Goal: Information Seeking & Learning: Learn about a topic

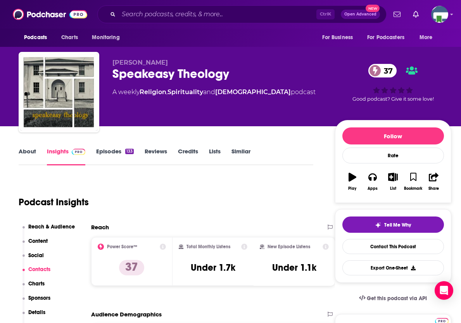
click at [199, 16] on input "Search podcasts, credits, & more..." at bounding box center [218, 14] width 198 height 12
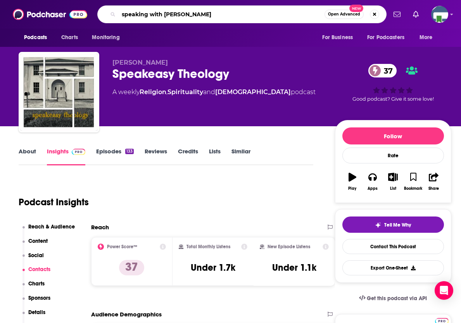
type input "speaking with joy"
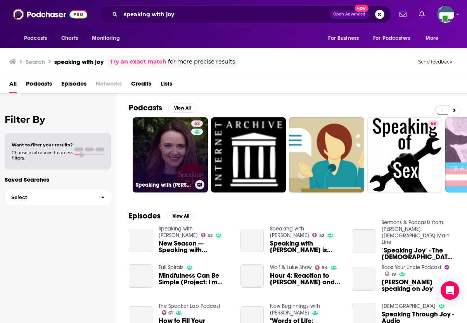
click at [181, 157] on link "52 Speaking with [PERSON_NAME]" at bounding box center [170, 155] width 75 height 75
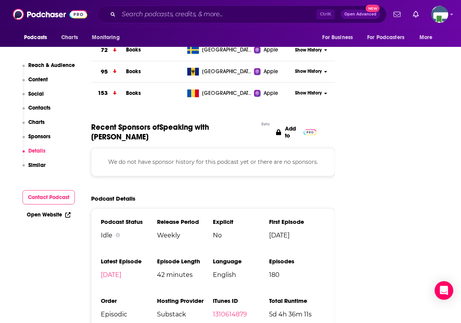
scroll to position [737, 0]
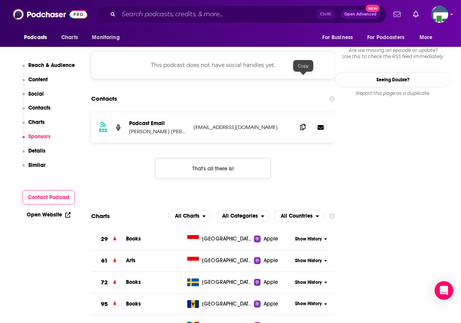
click at [302, 124] on icon at bounding box center [302, 127] width 5 height 6
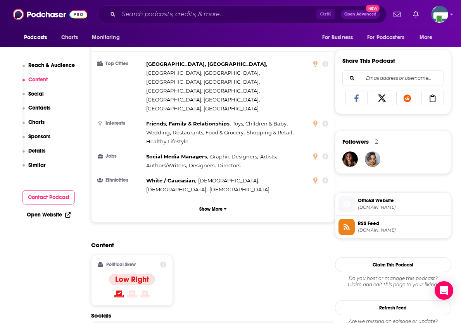
scroll to position [748, 0]
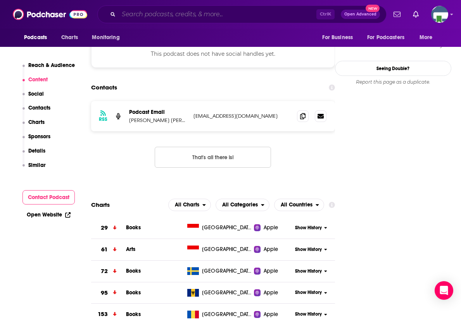
click at [181, 11] on input "Search podcasts, credits, & more..." at bounding box center [218, 14] width 198 height 12
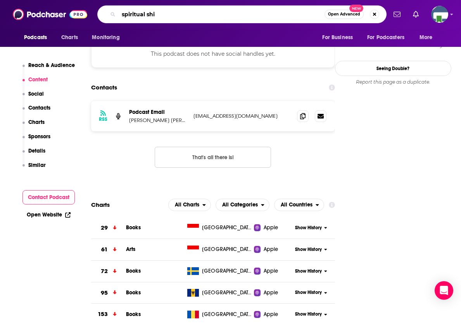
type input "spiritual shit"
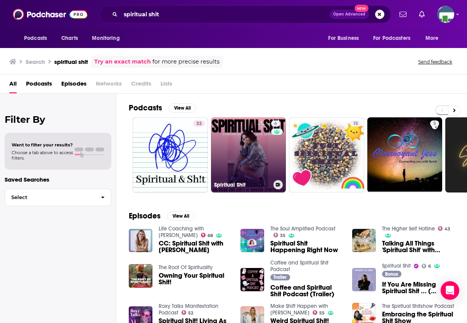
click at [249, 169] on link "6 Spiritual Shit" at bounding box center [248, 155] width 75 height 75
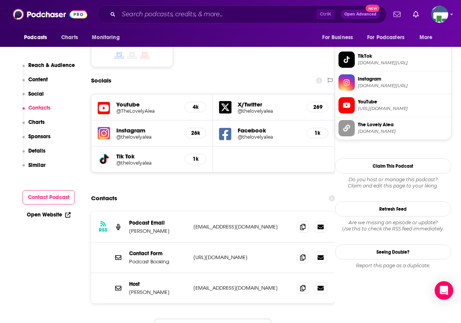
scroll to position [698, 0]
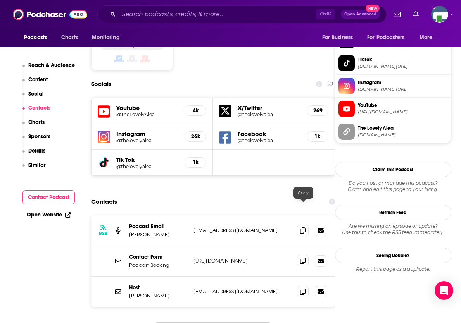
click at [301, 258] on icon at bounding box center [302, 261] width 5 height 6
click at [164, 17] on input "Search podcasts, credits, & more..." at bounding box center [218, 14] width 198 height 12
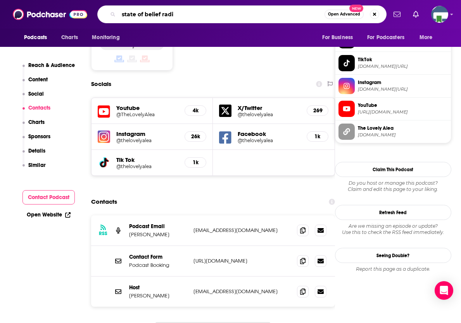
type input "state of belief radio"
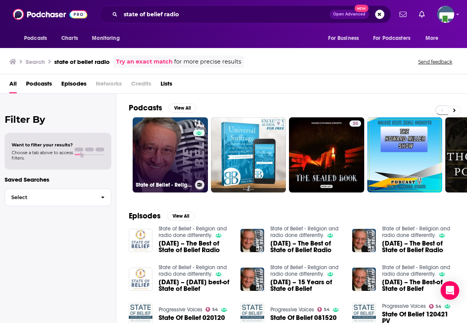
click at [162, 161] on link "0 State of Belief - Religion and radio done differently." at bounding box center [170, 155] width 75 height 75
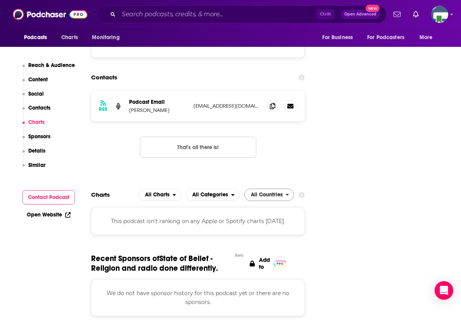
scroll to position [737, 0]
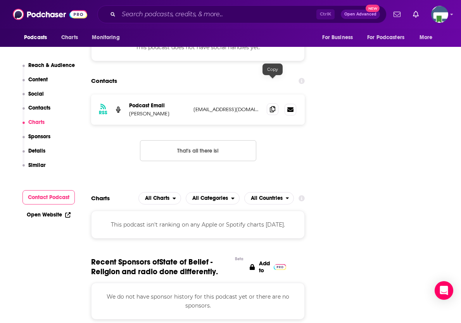
click at [272, 106] on icon at bounding box center [272, 109] width 5 height 6
click at [144, 16] on input "Search podcasts, credits, & more..." at bounding box center [218, 14] width 198 height 12
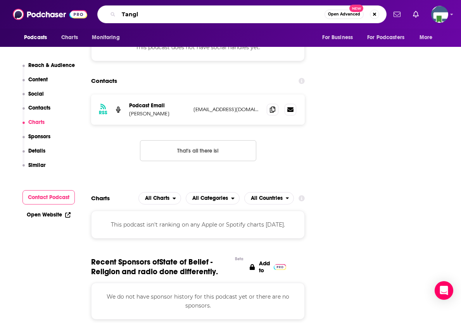
type input "Tangle"
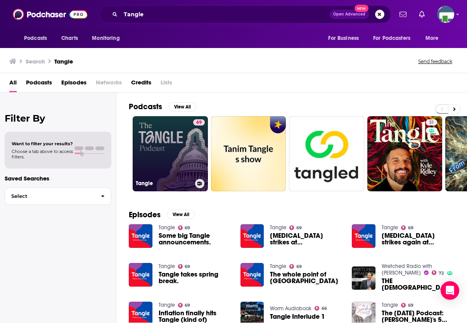
click at [183, 150] on link "69 Tangle" at bounding box center [170, 153] width 75 height 75
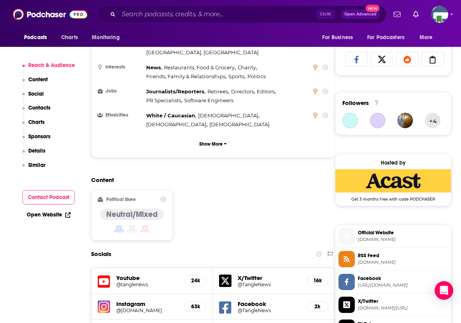
scroll to position [659, 0]
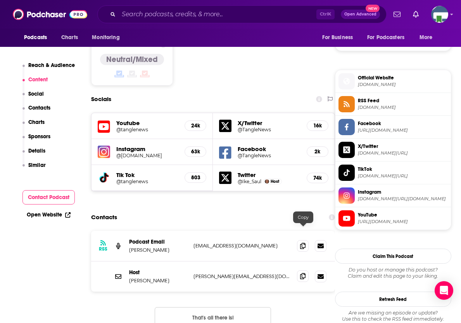
click at [302, 273] on icon at bounding box center [302, 276] width 5 height 6
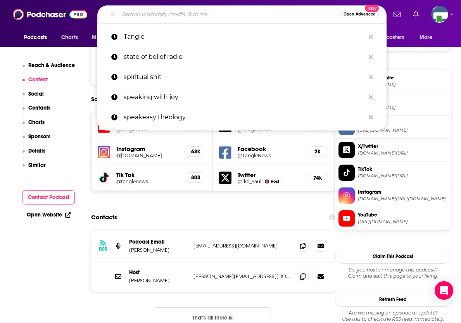
click at [136, 13] on input "Search podcasts, credits, & more..." at bounding box center [229, 14] width 221 height 12
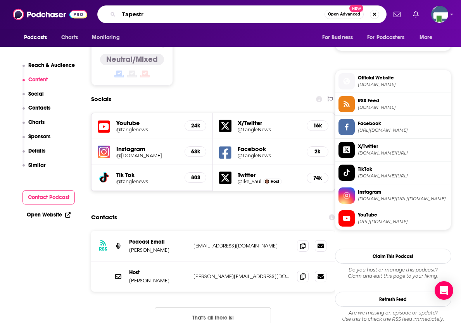
type input "Tapestry"
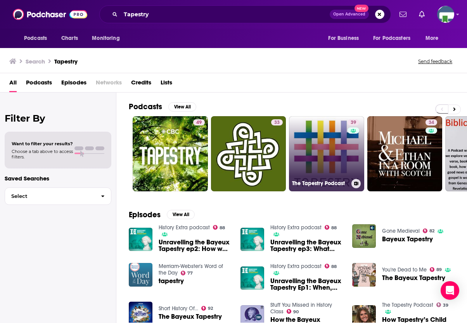
click at [313, 158] on link "39 The Tapestry Podcast" at bounding box center [326, 153] width 75 height 75
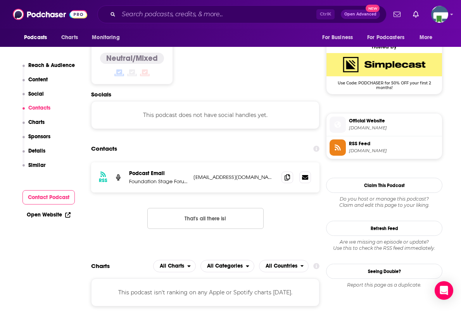
scroll to position [903, 0]
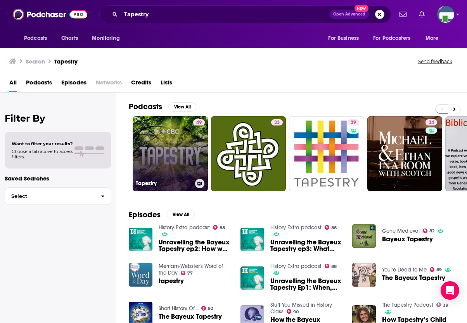
click at [173, 152] on link "49 Tapestry" at bounding box center [170, 153] width 75 height 75
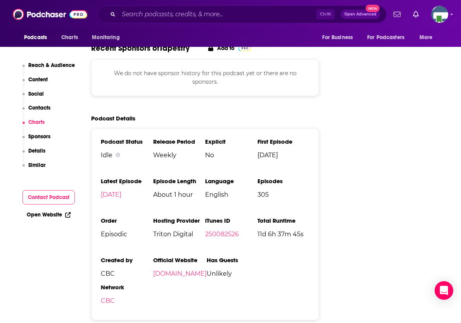
scroll to position [853, 0]
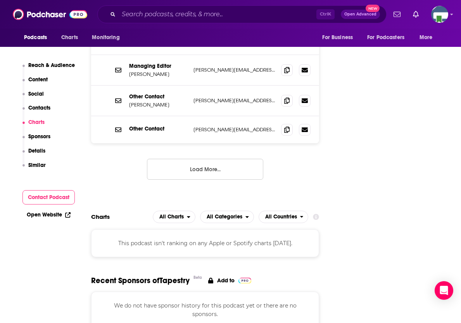
drag, startPoint x: 459, startPoint y: 175, endPoint x: 446, endPoint y: 166, distance: 15.7
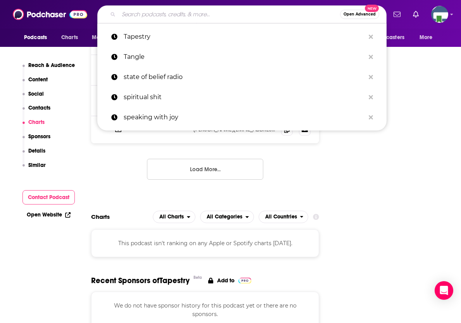
click at [186, 19] on input "Search podcasts, credits, & more..." at bounding box center [229, 14] width 221 height 12
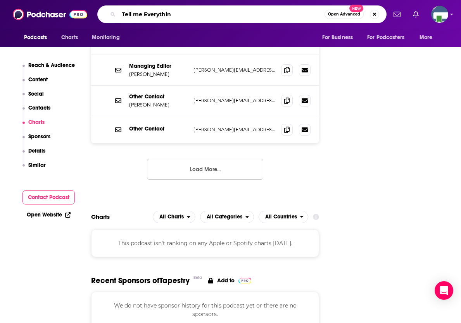
type input "Tell me Everything"
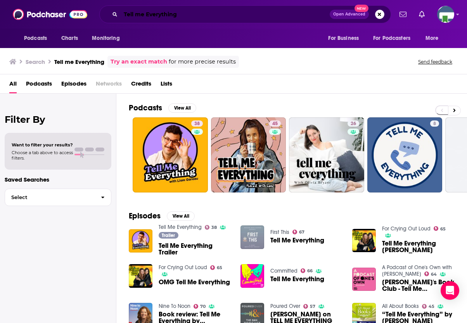
click at [186, 16] on input "Tell me Everything" at bounding box center [225, 14] width 209 height 12
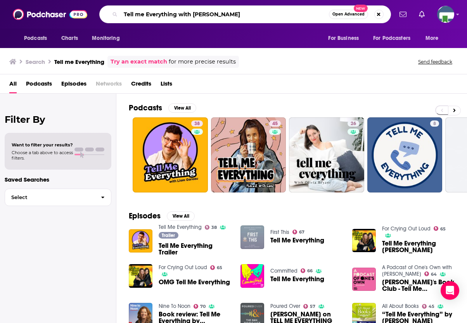
type input "Tell me Everything with [PERSON_NAME]"
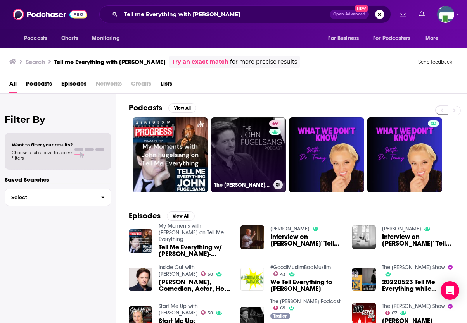
click at [236, 154] on link "69 The [PERSON_NAME] Podcast" at bounding box center [248, 155] width 75 height 75
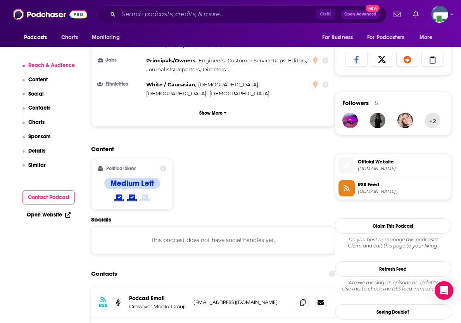
scroll to position [582, 0]
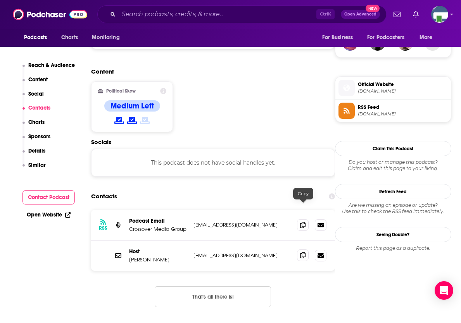
click at [303, 253] on icon at bounding box center [302, 256] width 5 height 6
click at [170, 14] on input "Search podcasts, credits, & more..." at bounding box center [218, 14] width 198 height 12
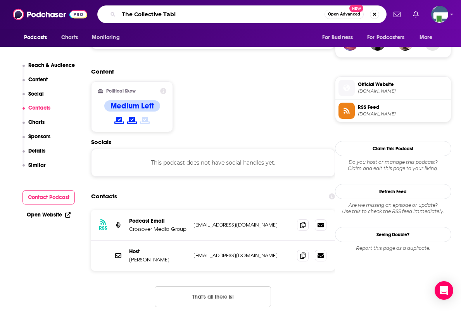
type input "The Collective Table"
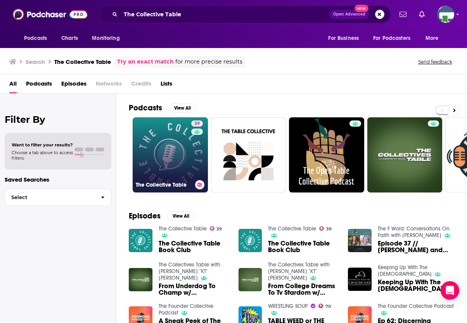
click at [182, 156] on link "39 The Collective Table" at bounding box center [170, 155] width 75 height 75
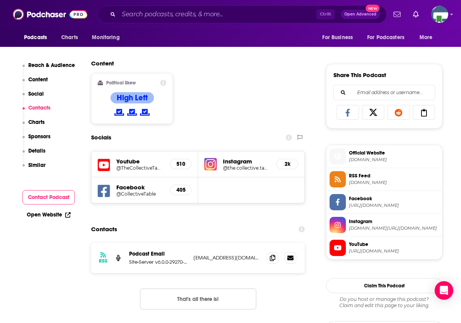
scroll to position [543, 0]
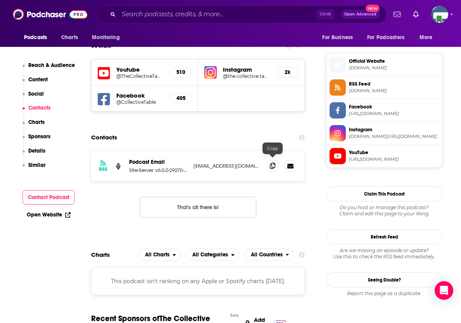
click at [273, 164] on icon at bounding box center [272, 166] width 5 height 6
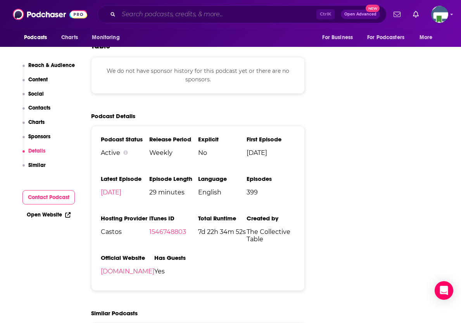
click at [134, 14] on input "Search podcasts, credits, & more..." at bounding box center [218, 14] width 198 height 12
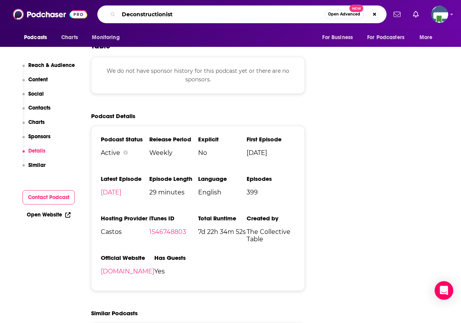
type input "Deconstructionists"
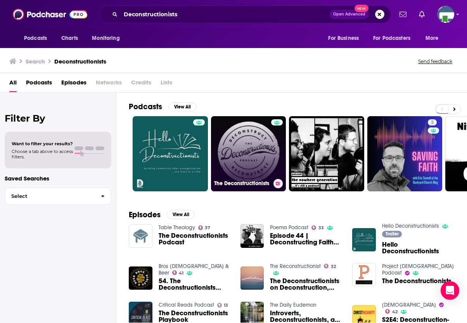
click at [243, 154] on link "The Deconstructionists" at bounding box center [248, 153] width 75 height 75
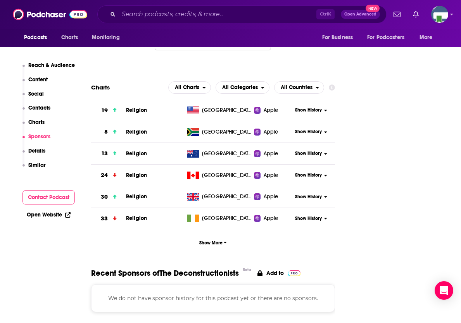
scroll to position [698, 0]
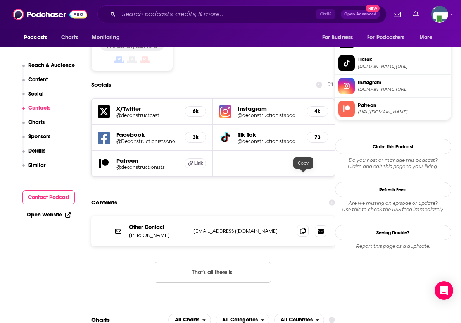
click at [303, 228] on icon at bounding box center [302, 231] width 5 height 6
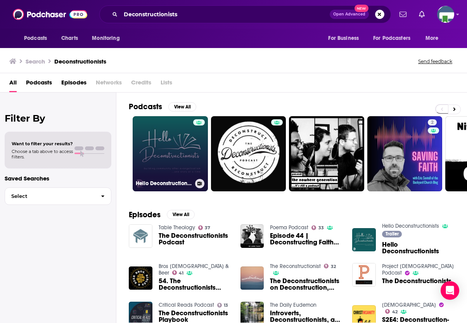
click at [169, 157] on link "Hello Deconstructionists" at bounding box center [170, 153] width 75 height 75
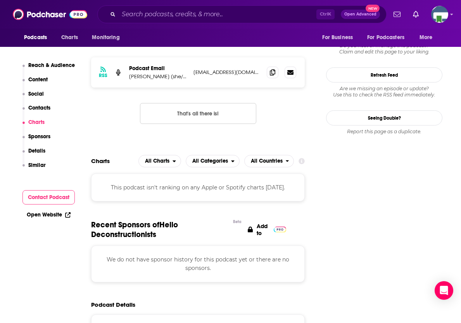
scroll to position [621, 0]
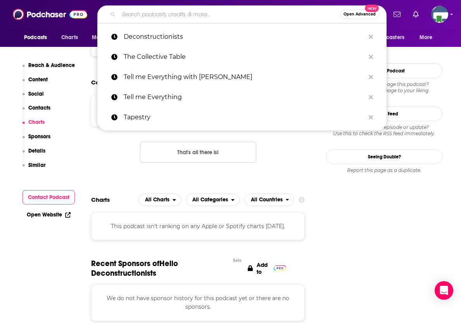
click at [213, 13] on input "Search podcasts, credits, & more..." at bounding box center [229, 14] width 221 height 12
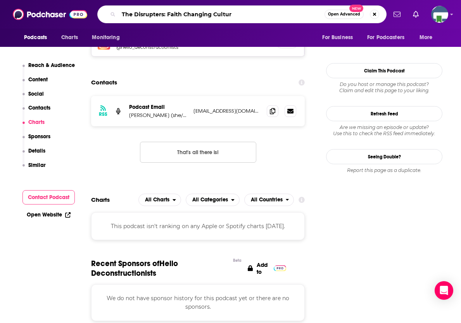
type input "The Disrupters: Faith Changing Culture"
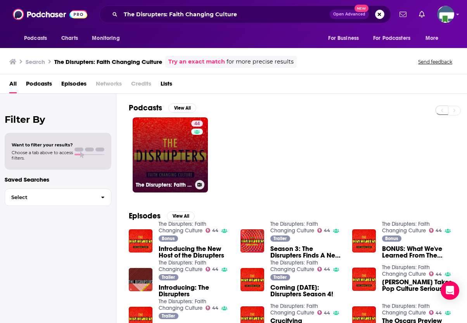
click at [173, 156] on link "44 The Disrupters: Faith Changing Culture" at bounding box center [170, 155] width 75 height 75
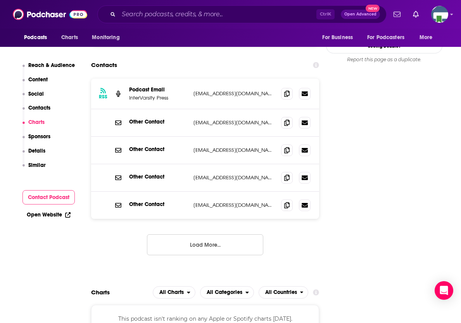
scroll to position [737, 0]
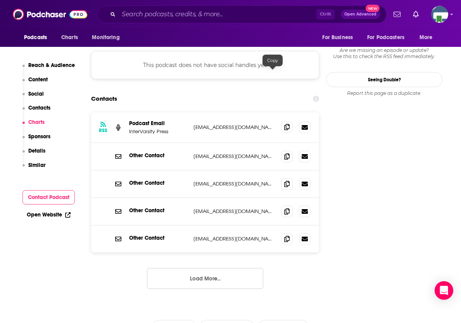
click at [284, 124] on icon at bounding box center [286, 127] width 5 height 6
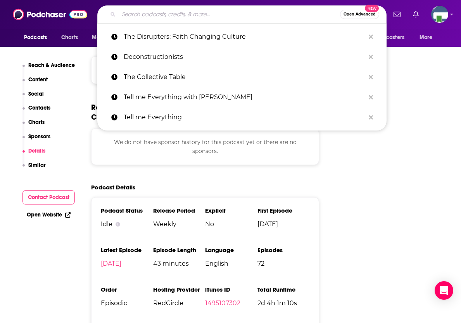
click at [164, 11] on input "Search podcasts, credits, & more..." at bounding box center [229, 14] width 221 height 12
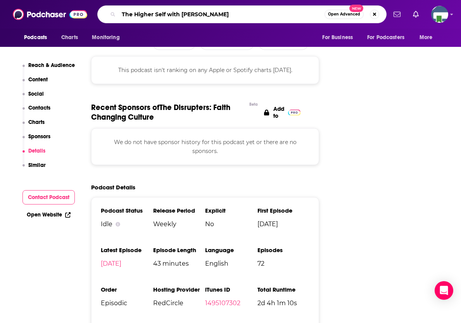
type input "The Higher Self with [PERSON_NAME]"
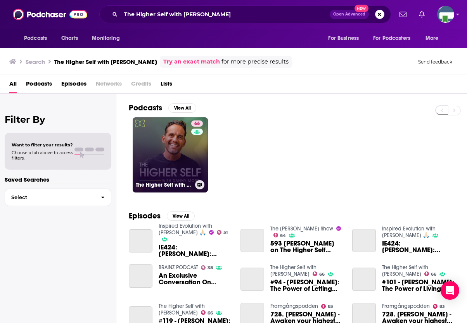
click at [167, 159] on link "66 The Higher Self with [PERSON_NAME]" at bounding box center [170, 155] width 75 height 75
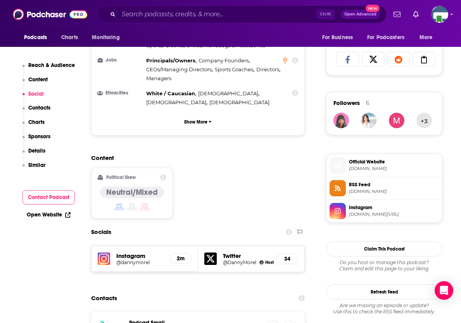
scroll to position [621, 0]
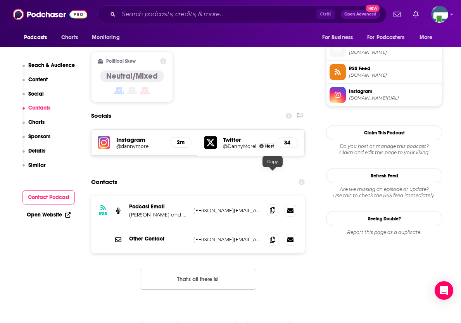
click at [272, 208] on icon at bounding box center [272, 211] width 5 height 6
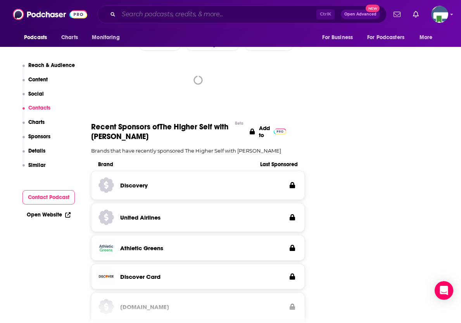
click at [131, 15] on input "Search podcasts, credits, & more..." at bounding box center [218, 14] width 198 height 12
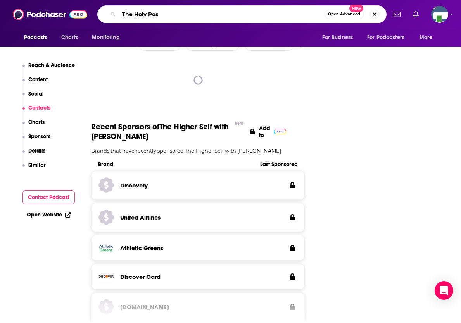
type input "The Holy Post"
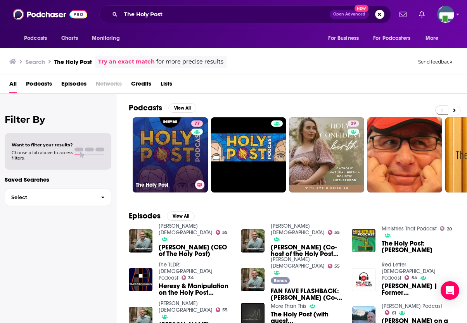
click at [179, 153] on link "77 The Holy Post" at bounding box center [170, 155] width 75 height 75
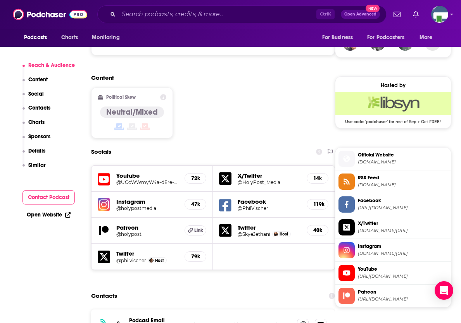
scroll to position [865, 0]
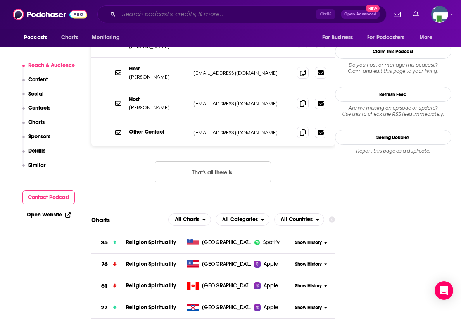
click at [199, 14] on input "Search podcasts, credits, & more..." at bounding box center [218, 14] width 198 height 12
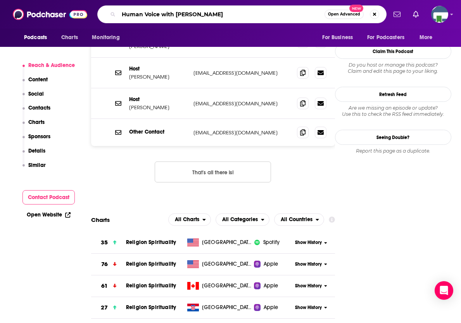
type input "Human Voice with [PERSON_NAME]"
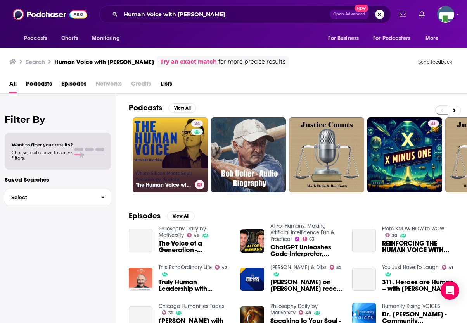
click at [181, 156] on link "24 The Human Voice with [PERSON_NAME]" at bounding box center [170, 155] width 75 height 75
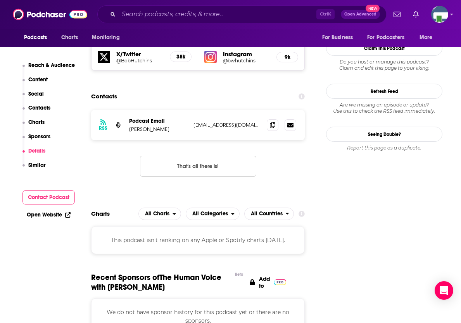
scroll to position [621, 0]
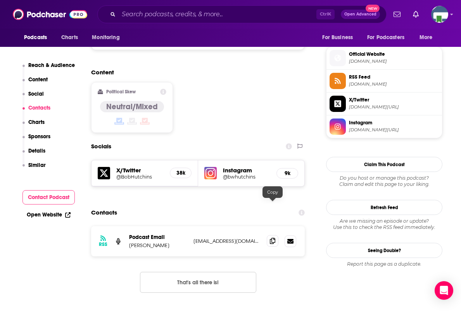
click at [274, 238] on icon at bounding box center [272, 241] width 5 height 6
click at [154, 11] on input "Search podcasts, credits, & more..." at bounding box center [218, 14] width 198 height 12
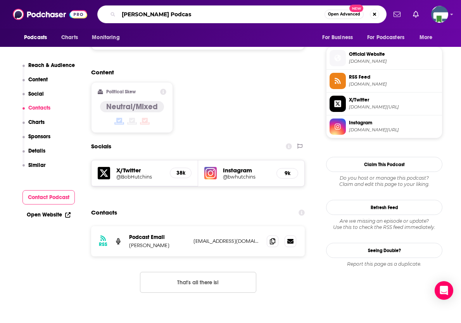
type input "[PERSON_NAME] Podcast"
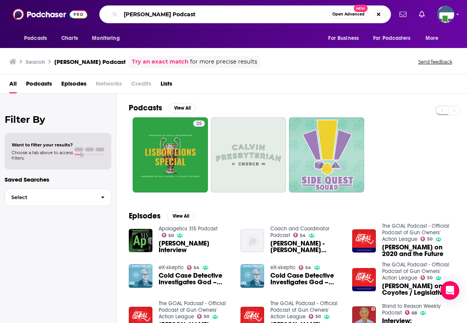
click at [161, 16] on input "[PERSON_NAME] Podcast" at bounding box center [225, 14] width 208 height 12
type input "[PERSON_NAME] Podcast"
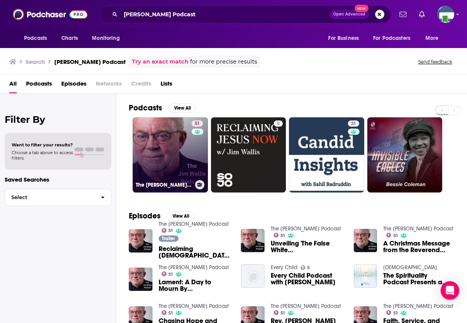
click at [169, 156] on link "51 The [PERSON_NAME] Podcast" at bounding box center [170, 155] width 75 height 75
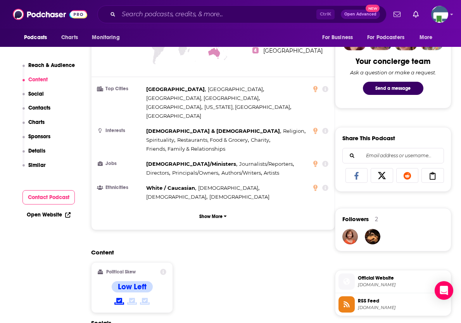
scroll to position [504, 0]
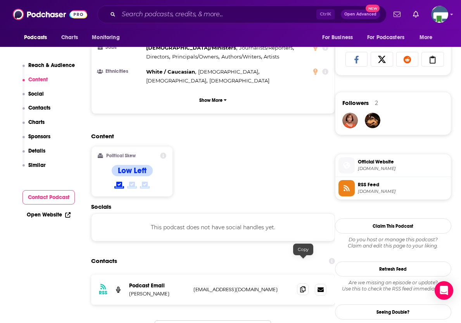
click at [306, 287] on icon at bounding box center [302, 290] width 5 height 6
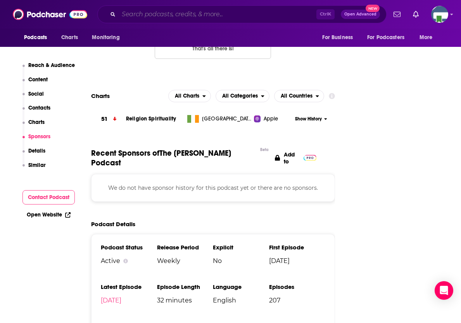
click at [198, 16] on input "Search podcasts, credits, & more..." at bounding box center [218, 14] width 198 height 12
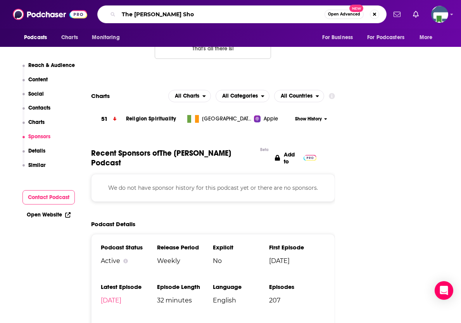
type input "The [PERSON_NAME] Show"
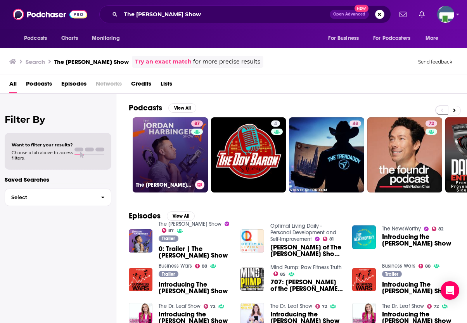
click at [182, 149] on link "87 The [PERSON_NAME] Show" at bounding box center [170, 155] width 75 height 75
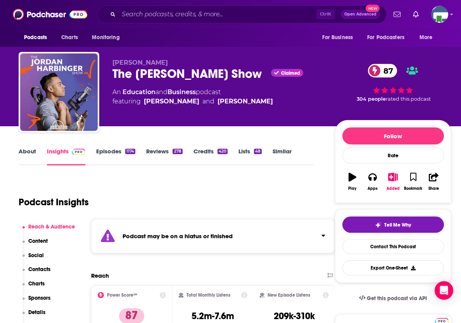
click at [31, 152] on link "About" at bounding box center [27, 157] width 17 height 18
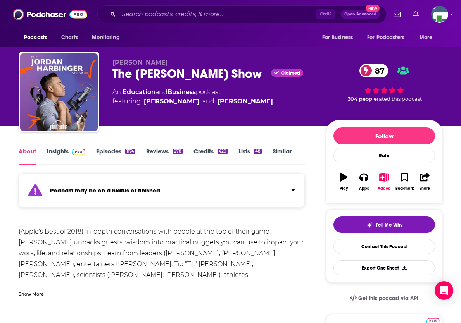
click at [62, 148] on link "Insights" at bounding box center [66, 157] width 38 height 18
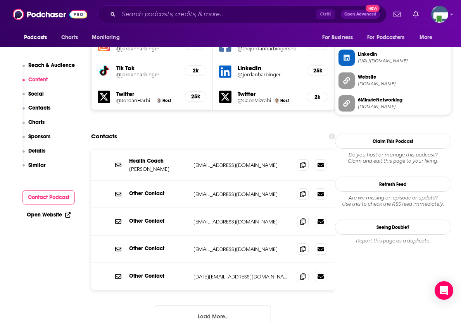
scroll to position [776, 0]
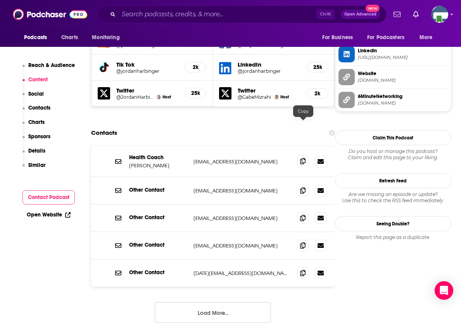
click at [302, 158] on icon at bounding box center [302, 161] width 5 height 6
drag, startPoint x: 460, startPoint y: 110, endPoint x: 452, endPoint y: 109, distance: 7.8
click at [129, 13] on input "Search podcasts, credits, & more..." at bounding box center [218, 14] width 198 height 12
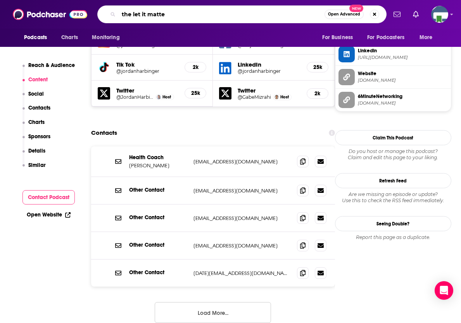
type input "the let it matter"
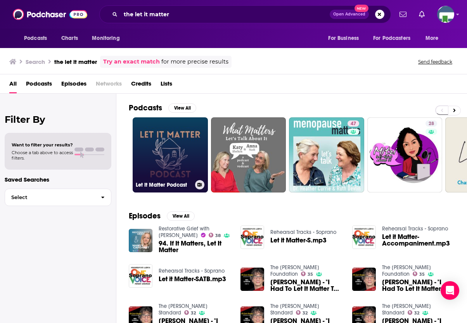
click at [186, 165] on link "Let It Matter Podcast" at bounding box center [170, 155] width 75 height 75
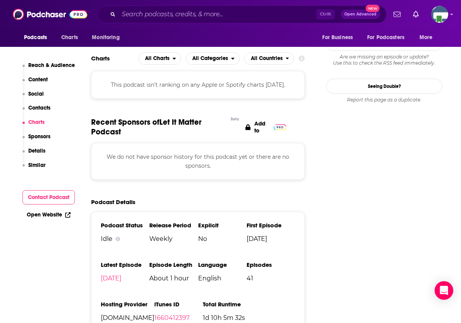
scroll to position [621, 0]
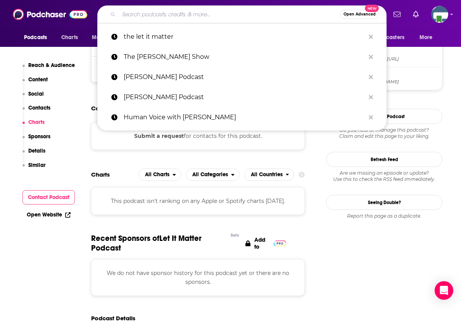
click at [187, 16] on input "Search podcasts, credits, & more..." at bounding box center [229, 14] width 221 height 12
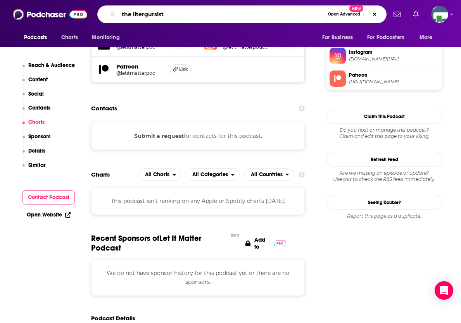
type input "the litergursists"
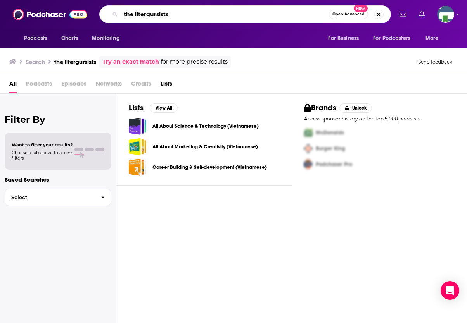
drag, startPoint x: 176, startPoint y: 14, endPoint x: 130, endPoint y: 11, distance: 45.8
click at [130, 11] on input "the litergursists" at bounding box center [225, 14] width 208 height 12
type input "t"
type input "the [DEMOGRAPHIC_DATA]"
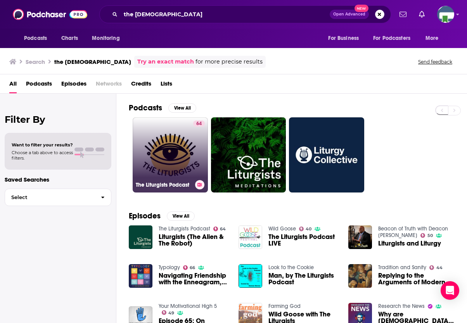
click at [173, 165] on link "64 The Liturgists Podcast" at bounding box center [170, 155] width 75 height 75
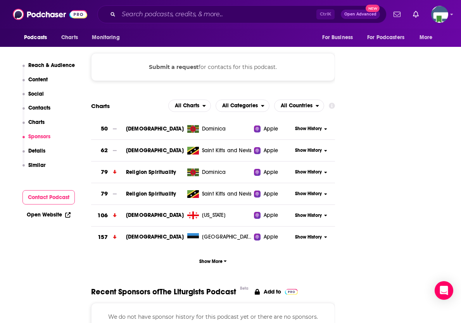
scroll to position [1175, 0]
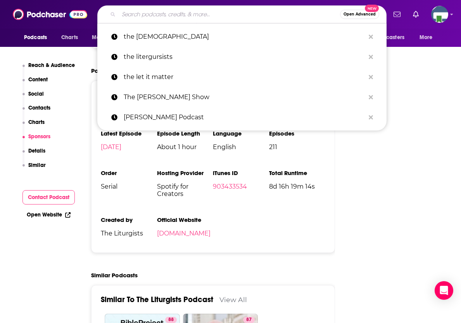
click at [145, 18] on input "Search podcasts, credits, & more..." at bounding box center [229, 14] width 221 height 12
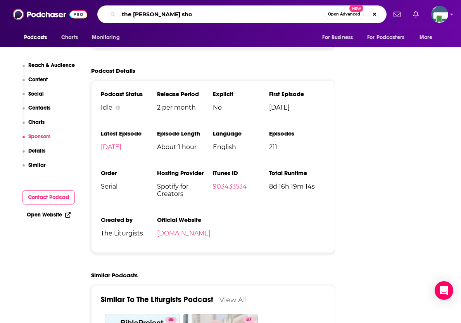
type input "the [PERSON_NAME] show"
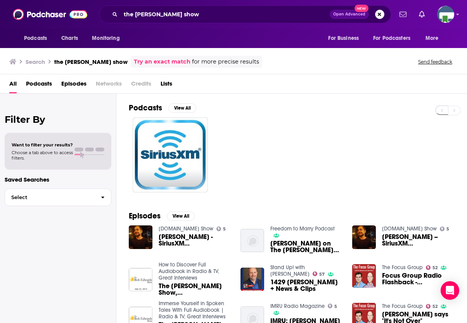
click at [461, 174] on div at bounding box center [298, 155] width 338 height 75
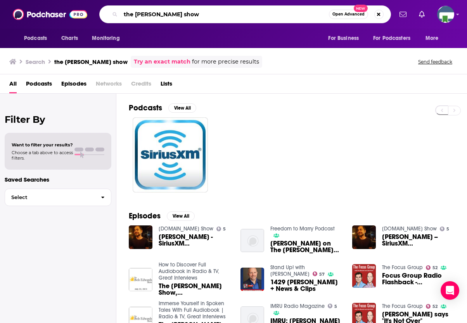
drag, startPoint x: 220, startPoint y: 13, endPoint x: 121, endPoint y: 14, distance: 98.1
click at [121, 14] on input "the [PERSON_NAME] show" at bounding box center [225, 14] width 208 height 12
type input "moonshine [PERSON_NAME]"
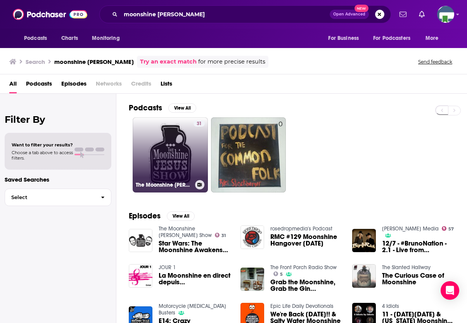
click at [183, 175] on link "31 The Moonshine [PERSON_NAME] Show" at bounding box center [170, 155] width 75 height 75
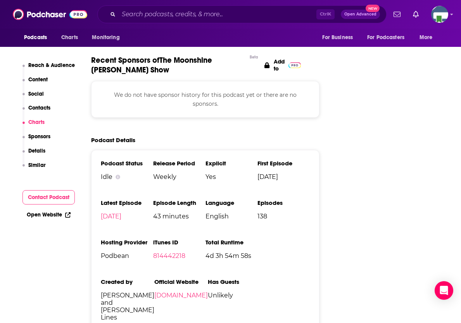
scroll to position [737, 0]
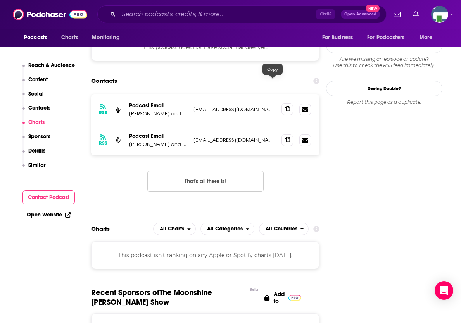
click at [285, 106] on icon at bounding box center [287, 109] width 5 height 6
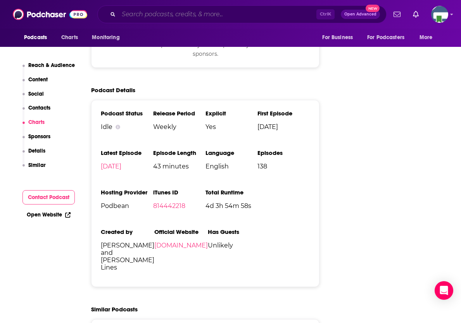
click at [151, 12] on input "Search podcasts, credits, & more..." at bounding box center [218, 14] width 198 height 12
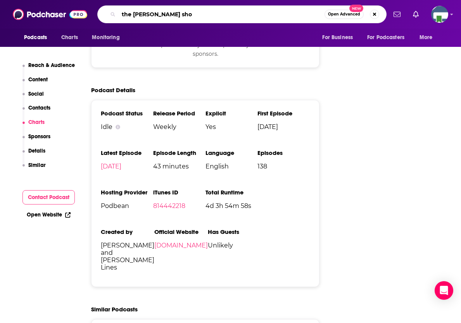
type input "the [PERSON_NAME] show"
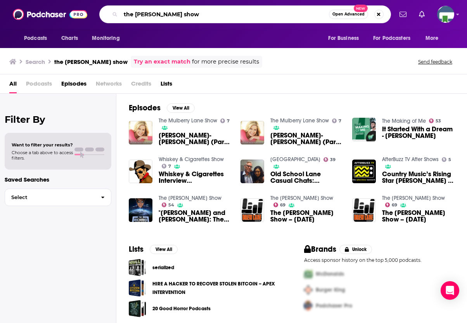
drag, startPoint x: 183, startPoint y: 15, endPoint x: 113, endPoint y: 21, distance: 69.7
click at [113, 21] on div "the [PERSON_NAME] show Open Advanced New" at bounding box center [245, 14] width 292 height 18
type input "the one you feed"
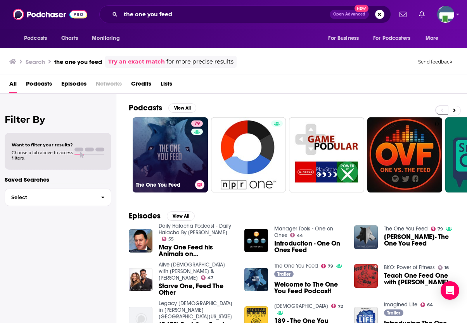
click at [170, 150] on link "79 The One You Feed" at bounding box center [170, 155] width 75 height 75
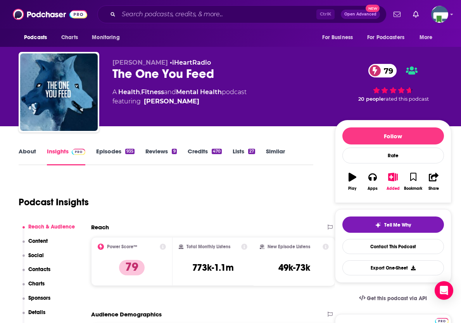
click at [26, 152] on link "About" at bounding box center [27, 157] width 17 height 18
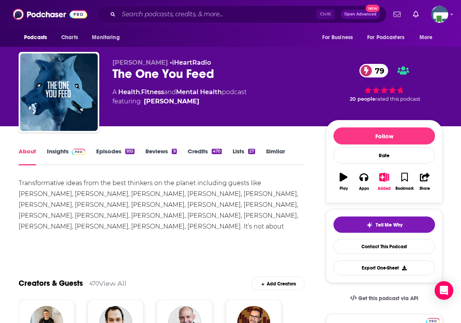
click at [64, 150] on link "Insights" at bounding box center [66, 157] width 38 height 18
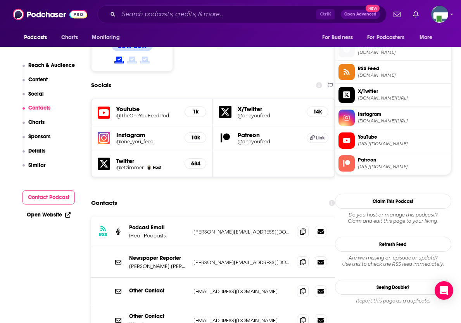
scroll to position [659, 0]
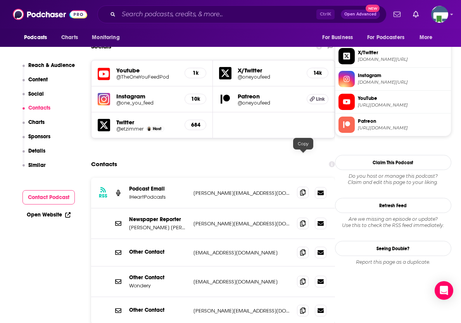
click at [304, 190] on icon at bounding box center [302, 193] width 5 height 6
drag, startPoint x: 458, startPoint y: 124, endPoint x: 453, endPoint y: 120, distance: 6.4
click at [144, 14] on input "Search podcasts, credits, & more..." at bounding box center [218, 14] width 198 height 12
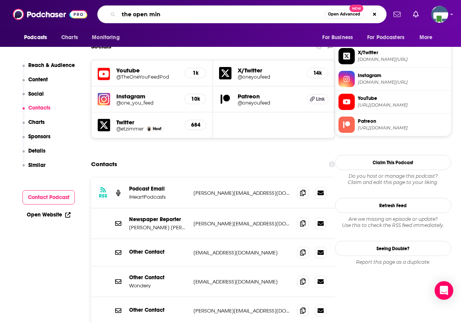
type input "the open mind"
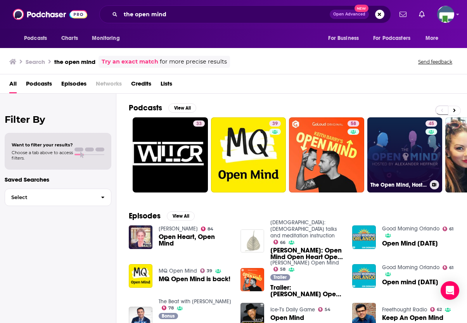
click at [411, 147] on link "45 The Open Mind, Hosted by [PERSON_NAME]" at bounding box center [404, 155] width 75 height 75
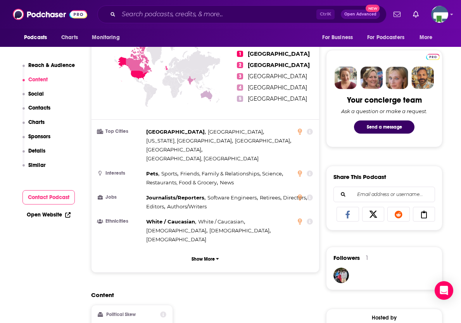
scroll to position [621, 0]
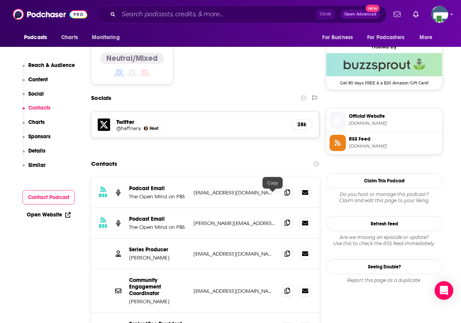
click at [282, 217] on span at bounding box center [288, 223] width 12 height 12
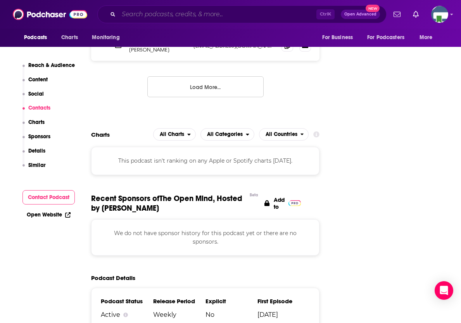
click at [182, 16] on input "Search podcasts, credits, & more..." at bounding box center [218, 14] width 198 height 12
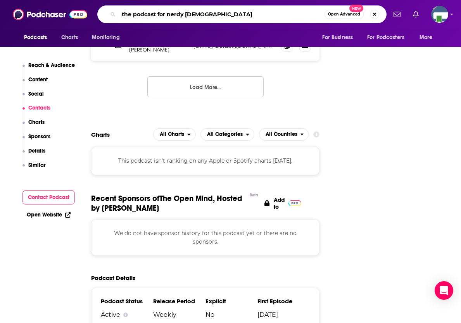
type input "the podcast for [PERSON_NAME][DEMOGRAPHIC_DATA]"
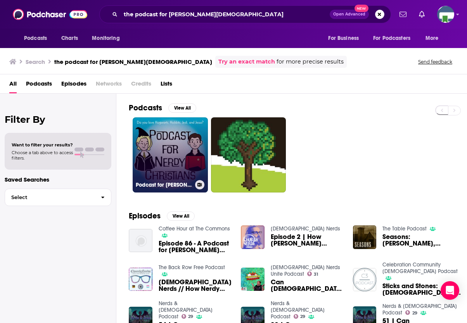
click at [173, 140] on link "Podcast for [PERSON_NAME][DEMOGRAPHIC_DATA]" at bounding box center [170, 155] width 75 height 75
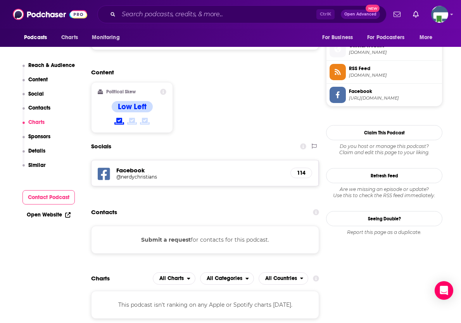
scroll to position [853, 0]
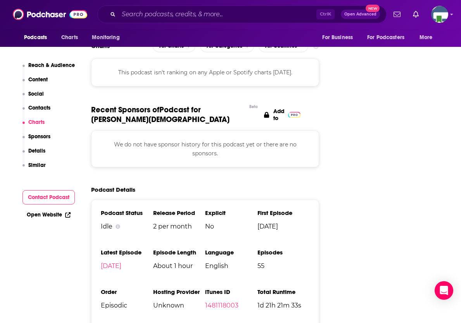
click at [222, 14] on input "Search podcasts, credits, & more..." at bounding box center [218, 14] width 198 height 12
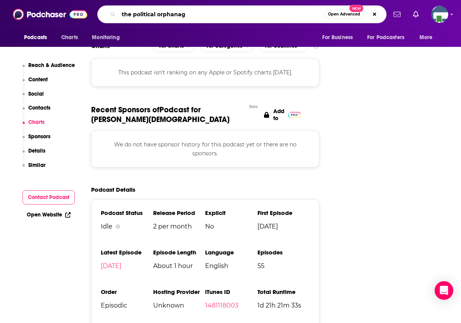
type input "the political orphanage"
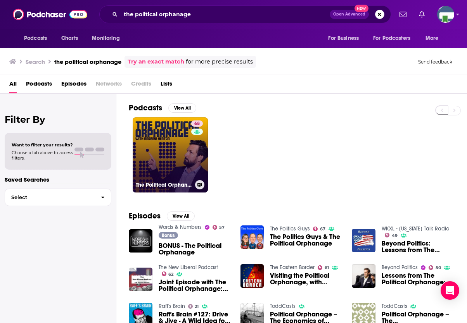
click at [180, 154] on link "68 The Political Orphanage" at bounding box center [170, 155] width 75 height 75
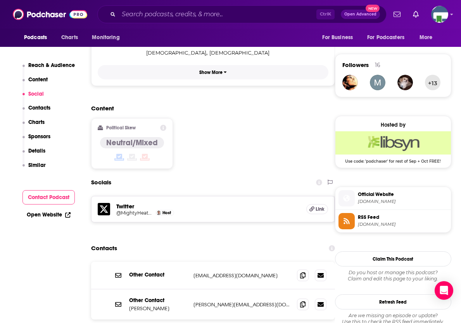
scroll to position [581, 0]
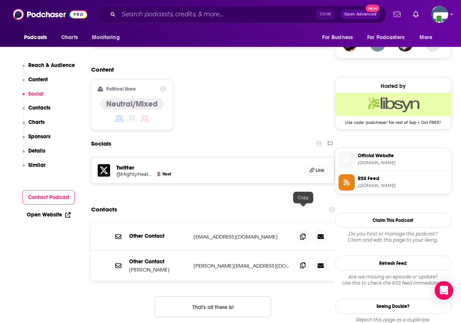
click at [304, 263] on icon at bounding box center [302, 266] width 5 height 6
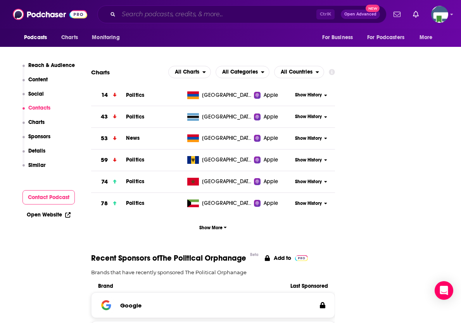
click at [142, 14] on input "Search podcasts, credits, & more..." at bounding box center [218, 14] width 198 height 12
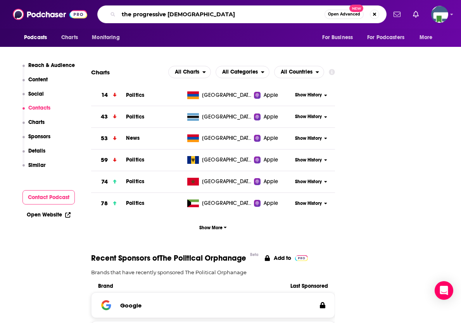
type input "the progressive [DEMOGRAPHIC_DATA]"
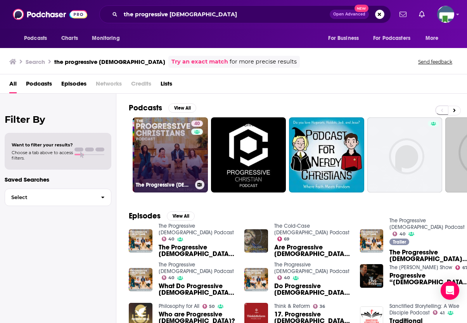
click at [176, 147] on link "40 The Progressive [DEMOGRAPHIC_DATA] Podcast" at bounding box center [170, 155] width 75 height 75
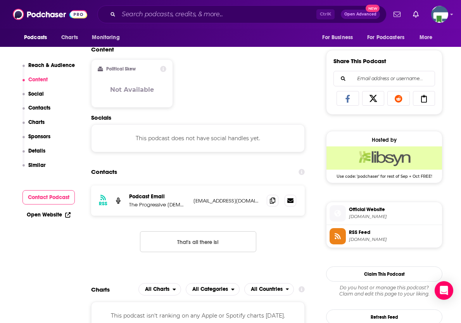
scroll to position [465, 0]
click at [271, 197] on icon at bounding box center [272, 200] width 5 height 6
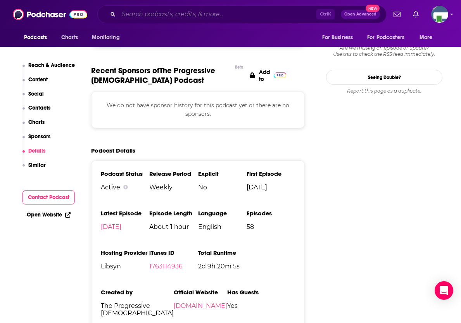
click at [186, 13] on input "Search podcasts, credits, & more..." at bounding box center [218, 14] width 198 height 12
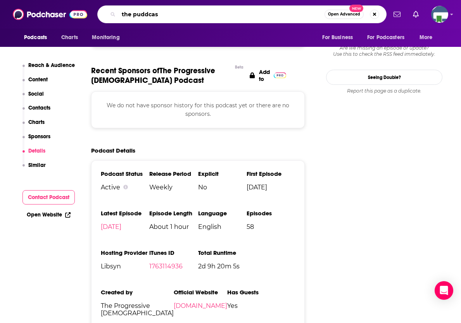
type input "the puddcast"
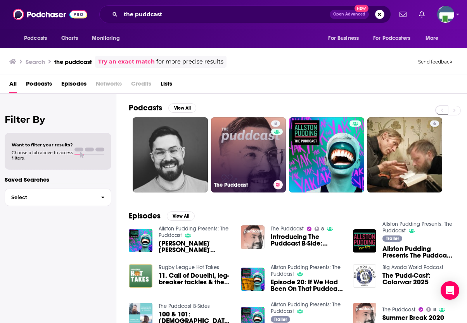
click at [241, 164] on link "8 The Puddcast" at bounding box center [248, 155] width 75 height 75
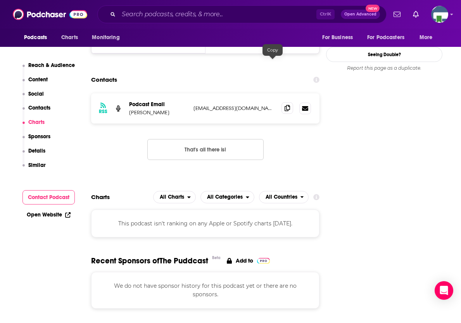
scroll to position [776, 0]
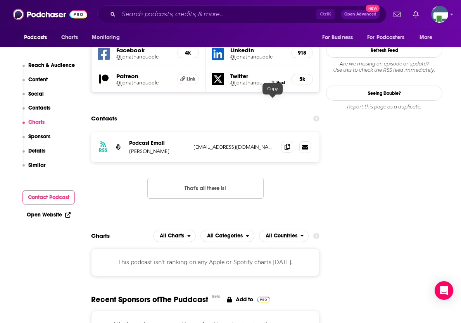
click at [285, 144] on icon at bounding box center [287, 147] width 5 height 6
click at [155, 18] on input "Search podcasts, credits, & more..." at bounding box center [218, 14] width 198 height 12
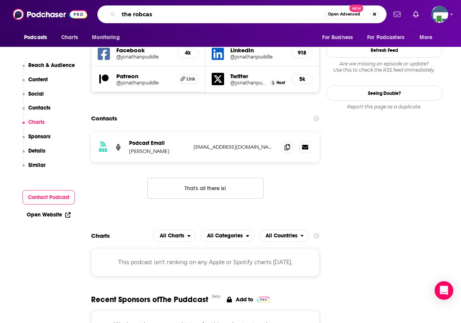
type input "the robcast"
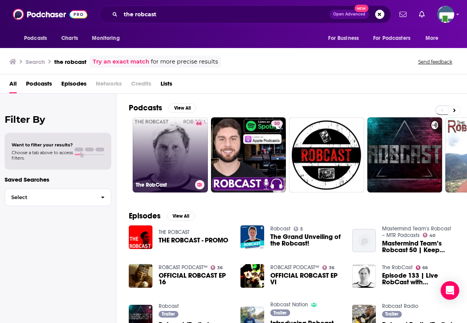
click at [167, 171] on link "66 The RobCast" at bounding box center [170, 155] width 75 height 75
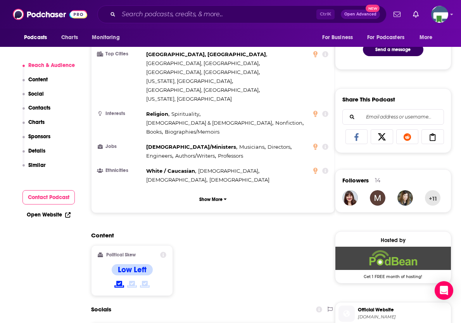
scroll to position [504, 0]
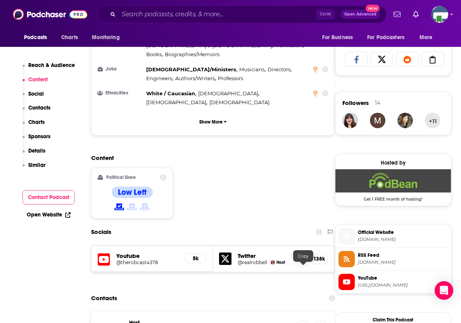
click at [306, 323] on icon at bounding box center [302, 327] width 5 height 6
click at [144, 11] on input "Search podcasts, credits, & more..." at bounding box center [218, 14] width 198 height 12
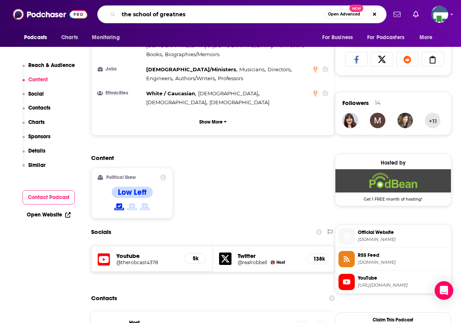
type input "the school of greatness"
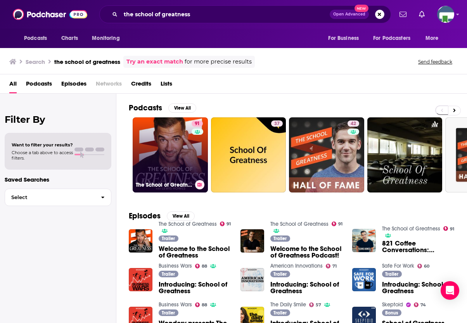
click at [185, 150] on link "91 The School of Greatness" at bounding box center [170, 155] width 75 height 75
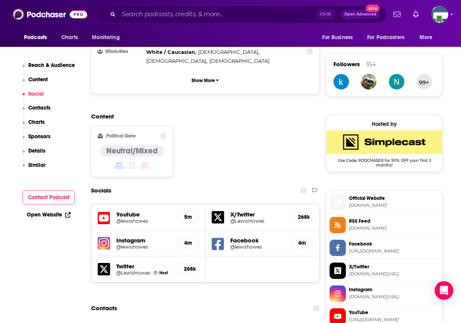
scroll to position [698, 0]
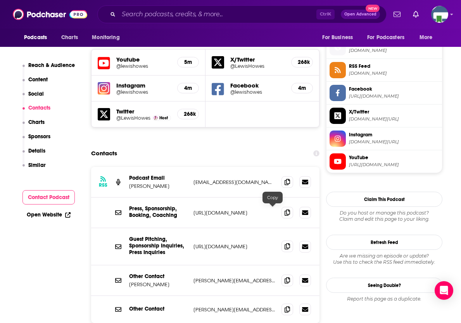
click at [285, 244] on icon at bounding box center [287, 247] width 5 height 6
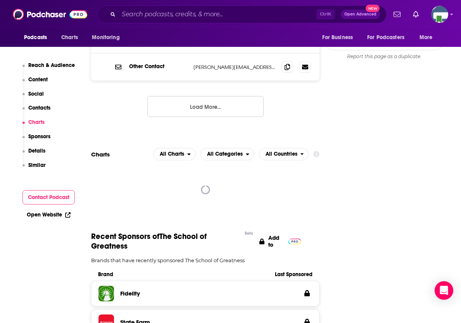
scroll to position [981, 0]
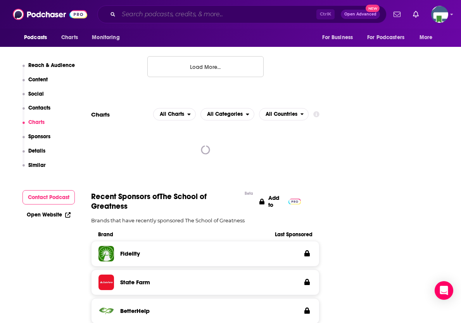
click at [199, 13] on input "Search podcasts, credits, & more..." at bounding box center [218, 14] width 198 height 12
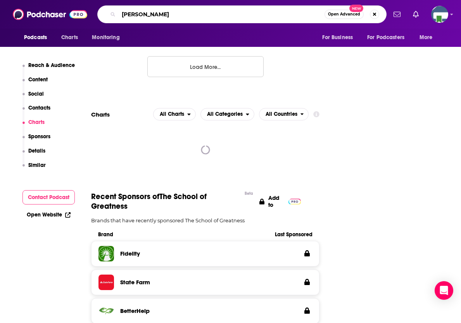
type input "[PERSON_NAME] Show"
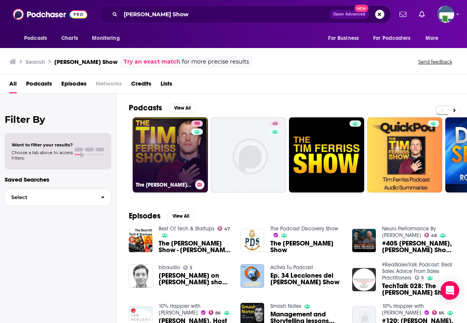
click at [182, 155] on link "90 The [PERSON_NAME] Show" at bounding box center [170, 155] width 75 height 75
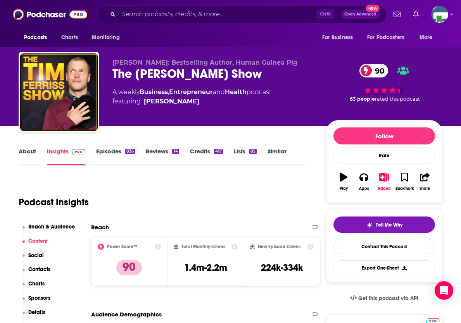
click at [33, 153] on link "About" at bounding box center [27, 157] width 17 height 18
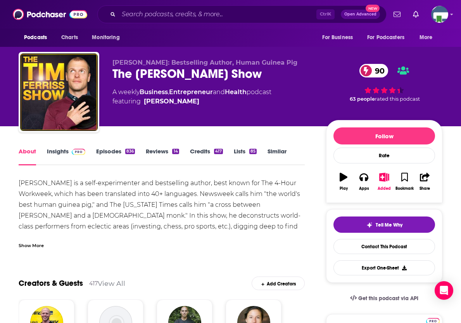
click at [39, 245] on div "Show More" at bounding box center [31, 245] width 25 height 7
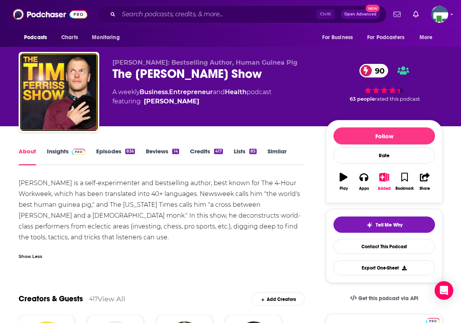
scroll to position [39, 0]
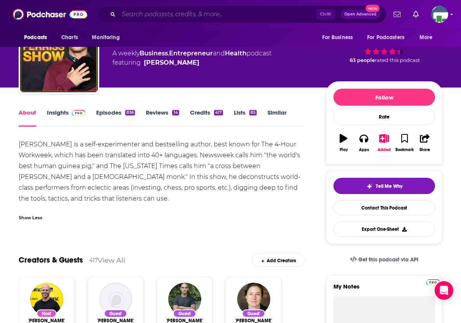
click at [154, 17] on input "Search podcasts, credits, & more..." at bounding box center [218, 14] width 198 height 12
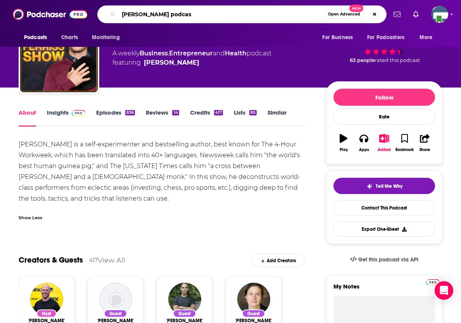
type input "[PERSON_NAME] podcast"
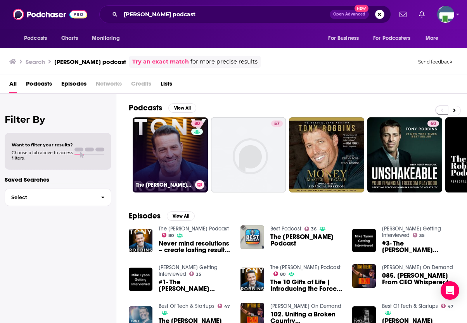
click at [188, 155] on link "80 The [PERSON_NAME] Podcast" at bounding box center [170, 155] width 75 height 75
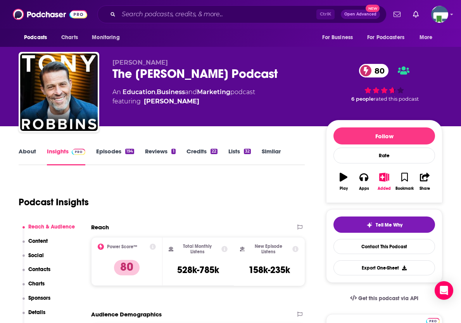
scroll to position [39, 0]
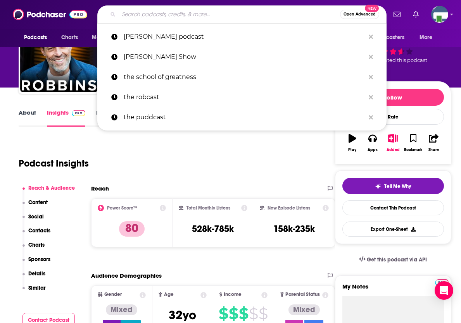
click at [147, 14] on input "Search podcasts, credits, & more..." at bounding box center [229, 14] width 221 height 12
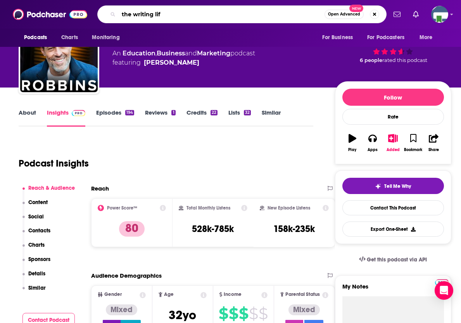
type input "the writing life"
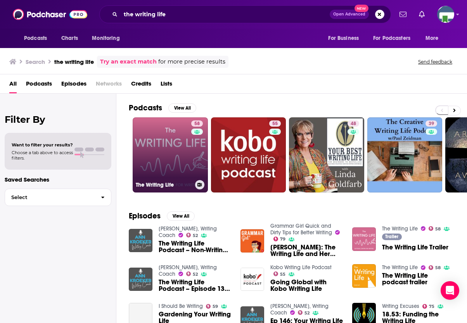
click at [190, 172] on link "58 The Writing Life" at bounding box center [170, 155] width 75 height 75
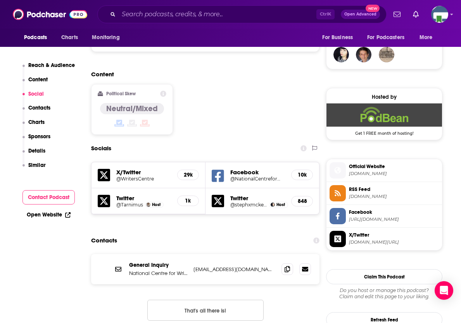
scroll to position [582, 0]
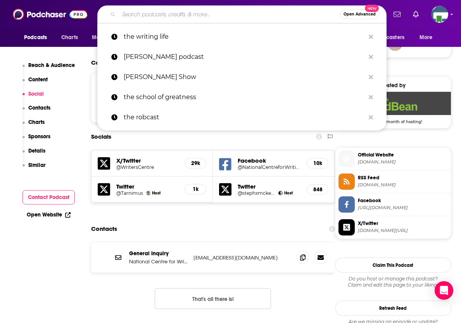
click at [152, 16] on input "Search podcasts, credits, & more..." at bounding box center [229, 14] width 221 height 12
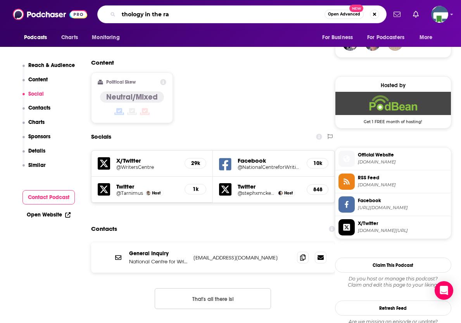
type input "thology in the raw"
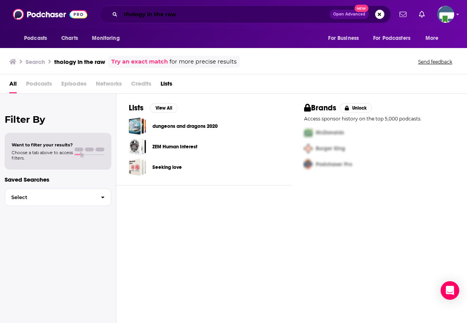
click at [131, 15] on input "thology in the raw" at bounding box center [225, 14] width 209 height 12
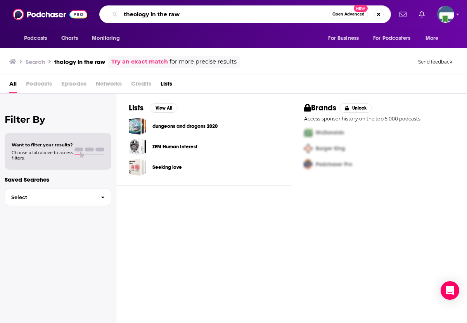
click at [214, 18] on input "theology in the raw" at bounding box center [225, 14] width 208 height 12
type input "theology in the raw"
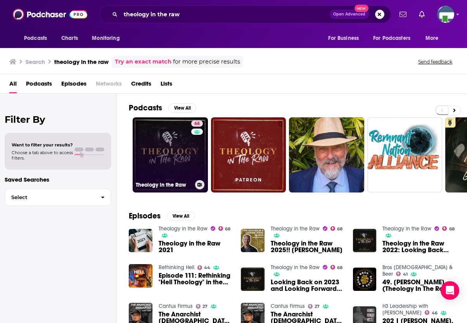
click at [167, 152] on link "68 Theology in the Raw" at bounding box center [170, 155] width 75 height 75
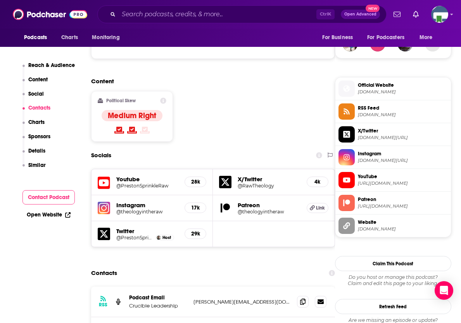
scroll to position [659, 0]
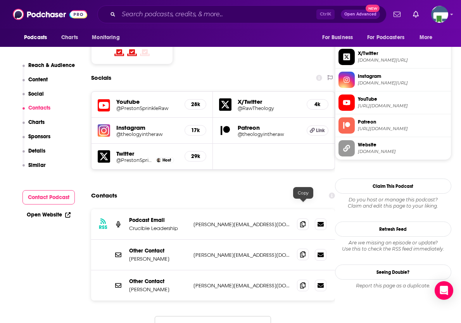
click at [302, 252] on icon at bounding box center [302, 255] width 5 height 6
click at [133, 19] on input "Search podcasts, credits, & more..." at bounding box center [218, 14] width 198 height 12
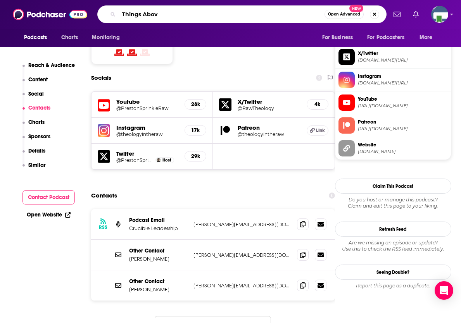
type input "Things Above"
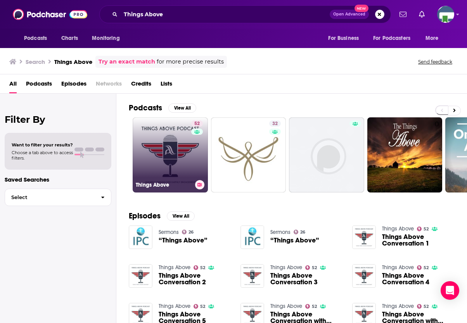
click at [181, 152] on link "52 Things Above" at bounding box center [170, 155] width 75 height 75
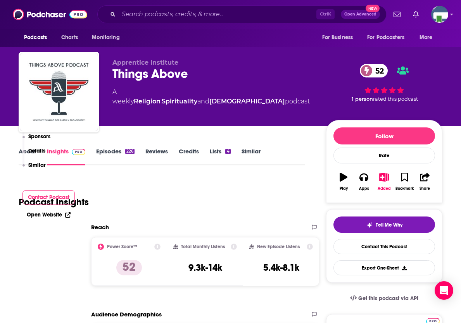
scroll to position [582, 0]
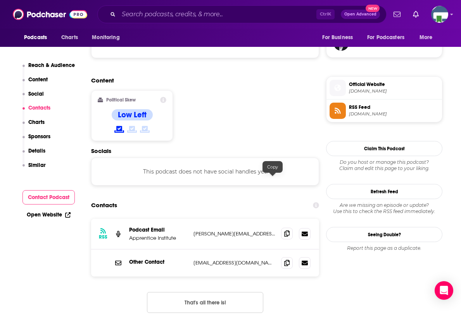
click at [284, 231] on icon at bounding box center [286, 234] width 5 height 6
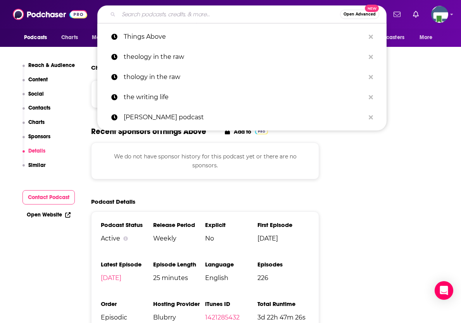
click at [185, 10] on input "Search podcasts, credits, & more..." at bounding box center [229, 14] width 221 height 12
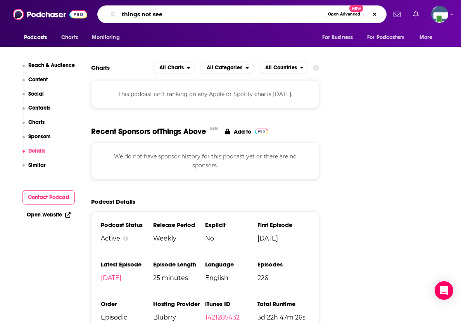
type input "things not seen"
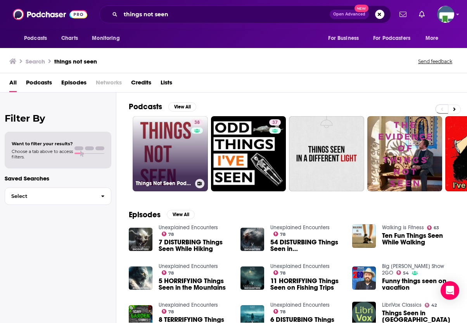
click at [162, 151] on link "38 Things Not Seen Podcast" at bounding box center [170, 153] width 75 height 75
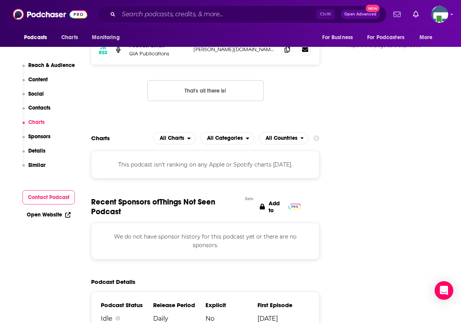
scroll to position [776, 0]
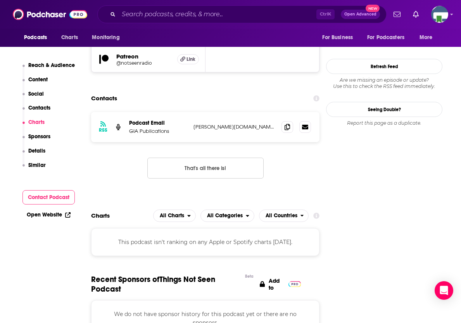
click at [159, 10] on input "Search podcasts, credits, & more..." at bounding box center [218, 14] width 198 height 12
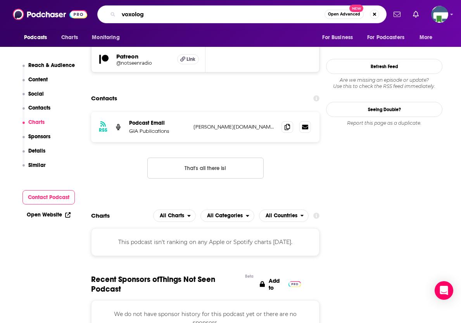
type input "voxology"
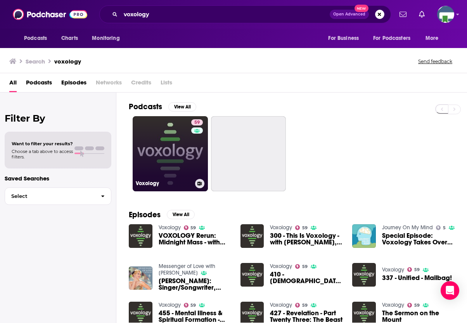
click at [168, 154] on link "59 Voxology" at bounding box center [170, 153] width 75 height 75
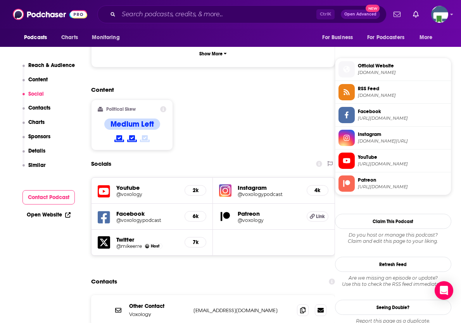
scroll to position [659, 0]
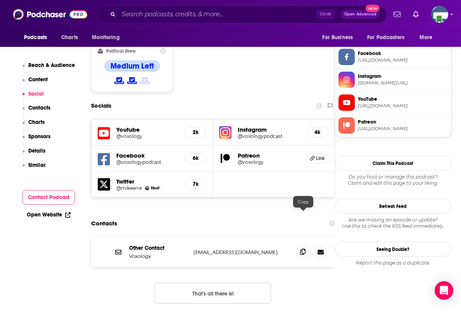
click at [302, 249] on icon at bounding box center [302, 252] width 5 height 6
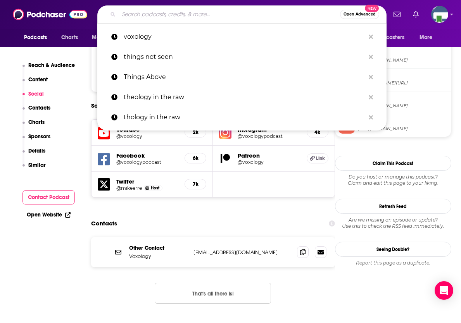
click at [176, 16] on input "Search podcasts, credits, & more..." at bounding box center [229, 14] width 221 height 12
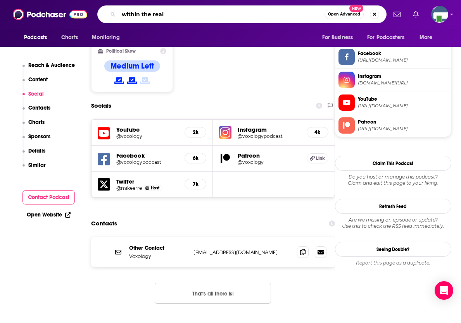
type input "within the realm"
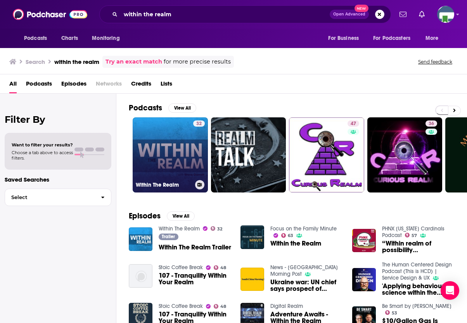
click at [179, 147] on link "32 Within The Realm" at bounding box center [170, 155] width 75 height 75
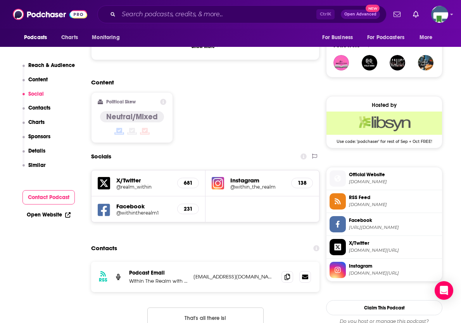
scroll to position [582, 0]
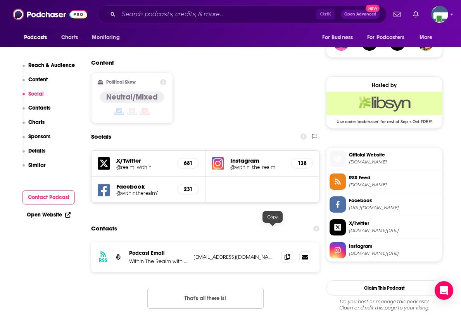
click at [285, 254] on icon at bounding box center [287, 257] width 5 height 6
drag, startPoint x: 458, startPoint y: 166, endPoint x: 445, endPoint y: 159, distance: 15.3
click at [137, 15] on input "Search podcasts, credits, & more..." at bounding box center [218, 14] width 198 height 12
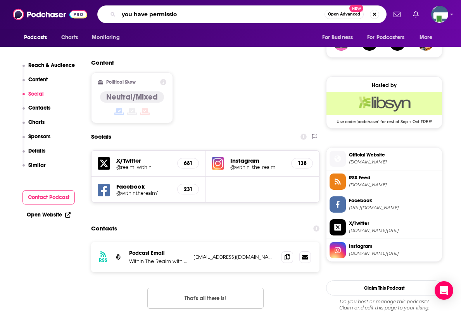
type input "you have permission"
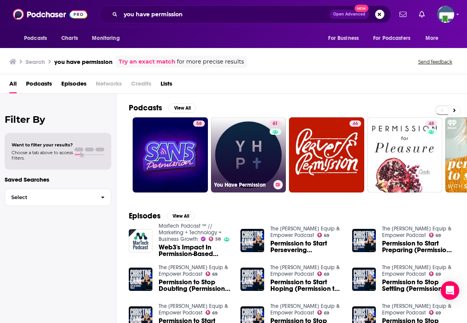
click at [253, 130] on link "61 You Have Permission" at bounding box center [248, 155] width 75 height 75
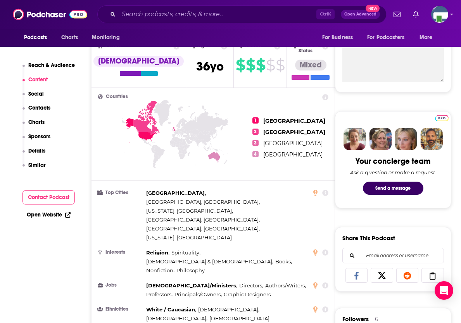
scroll to position [465, 0]
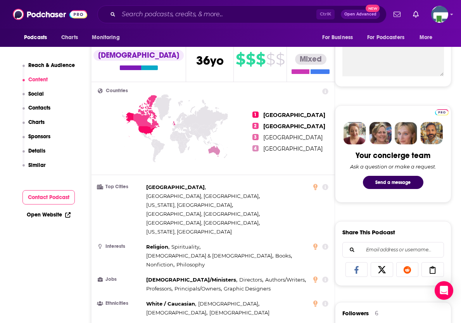
scroll to position [272, 0]
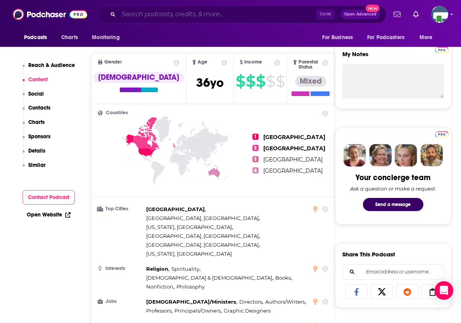
click at [188, 15] on input "Search podcasts, credits, & more..." at bounding box center [218, 14] width 198 height 12
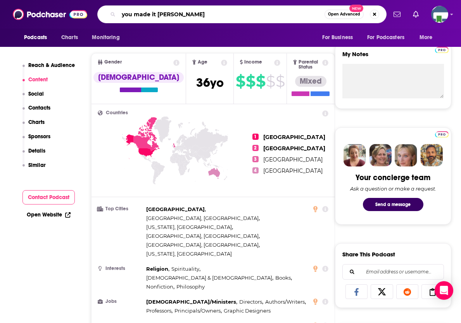
type input "you made it weird"
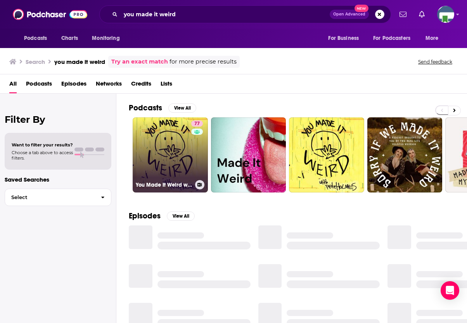
click at [167, 150] on link "77 You Made It Weird with [PERSON_NAME]" at bounding box center [170, 155] width 75 height 75
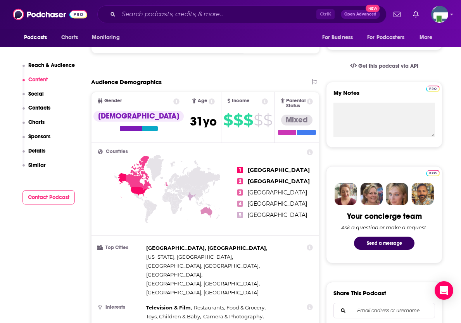
scroll to position [659, 0]
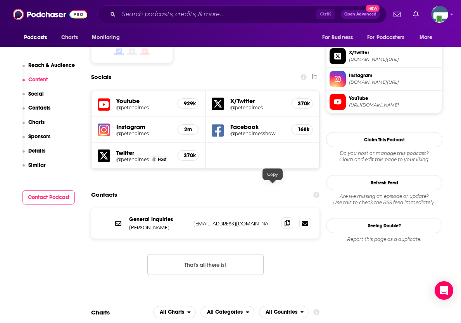
click at [285, 220] on icon at bounding box center [287, 223] width 5 height 6
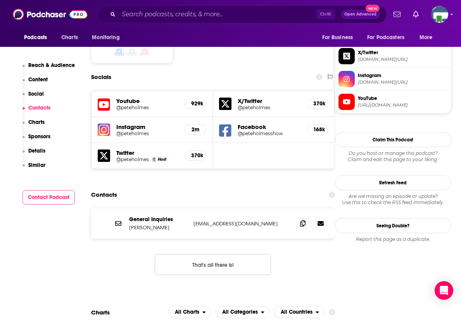
click at [205, 11] on input "Search podcasts, credits, & more..." at bounding box center [218, 14] width 198 height 12
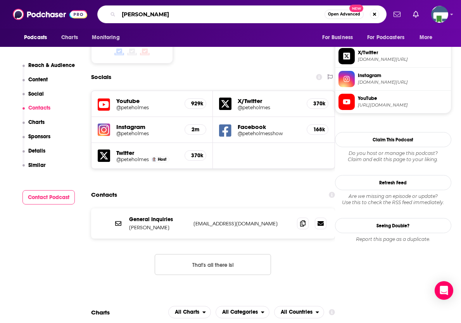
type input "[PERSON_NAME]"
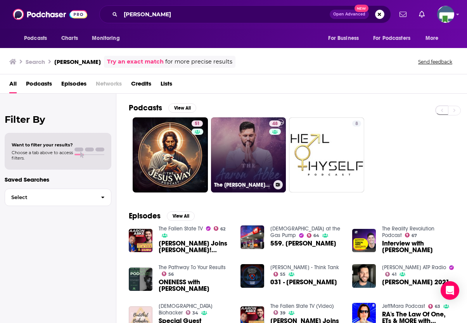
click at [248, 149] on link "48 The [PERSON_NAME] Podcast" at bounding box center [248, 155] width 75 height 75
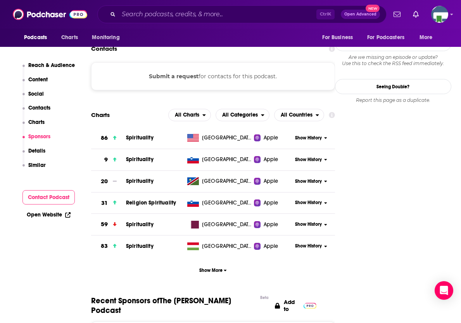
scroll to position [698, 0]
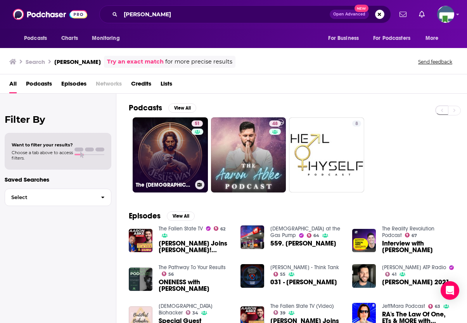
click at [175, 149] on link "51 The [DEMOGRAPHIC_DATA] Way Podcast with [PERSON_NAME]" at bounding box center [170, 155] width 75 height 75
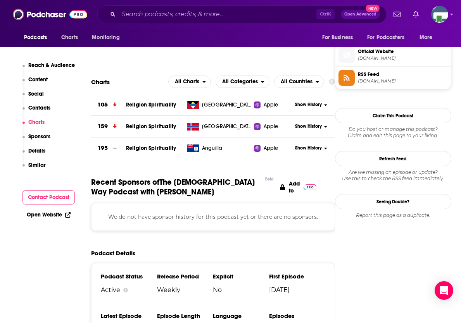
scroll to position [465, 0]
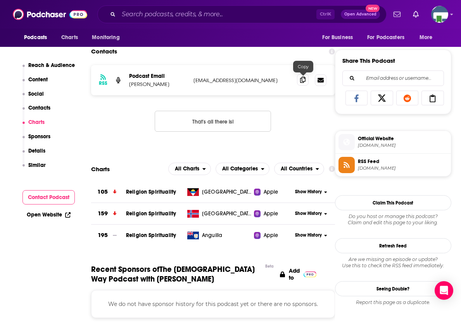
click at [305, 80] on icon at bounding box center [302, 80] width 5 height 6
